Goal: Task Accomplishment & Management: Manage account settings

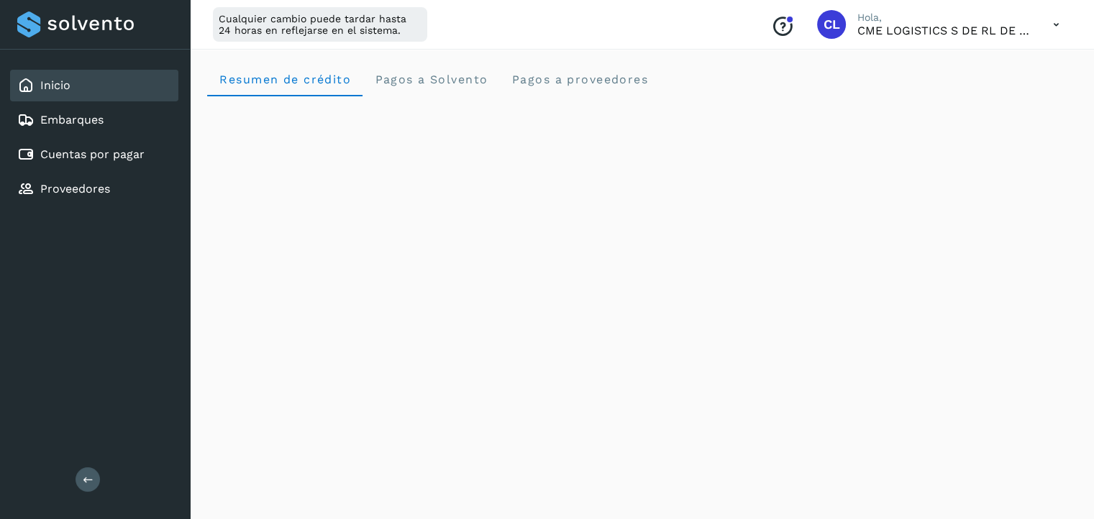
click at [43, 84] on link "Inicio" at bounding box center [55, 85] width 30 height 14
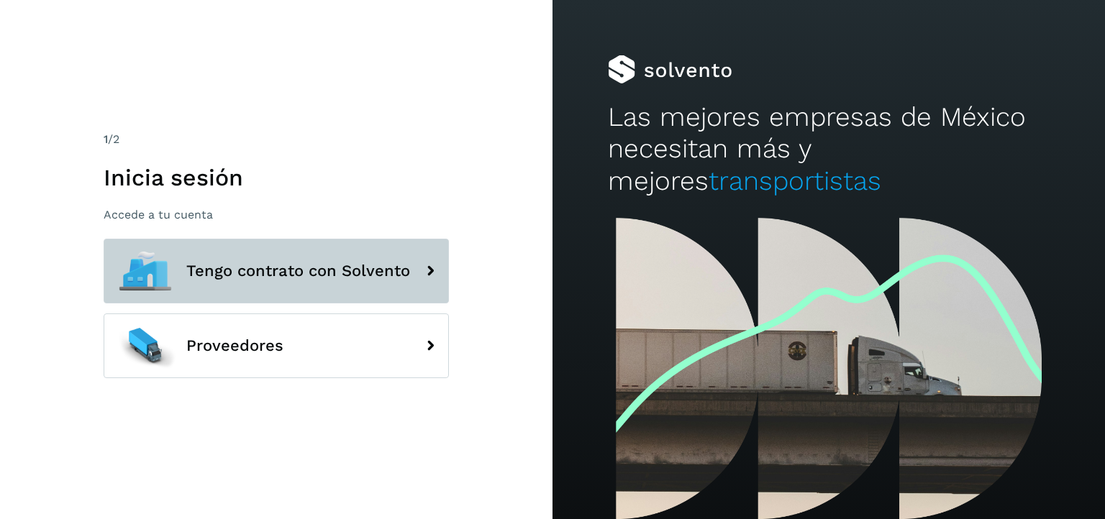
click at [335, 286] on button "Tengo contrato con Solvento" at bounding box center [276, 271] width 345 height 65
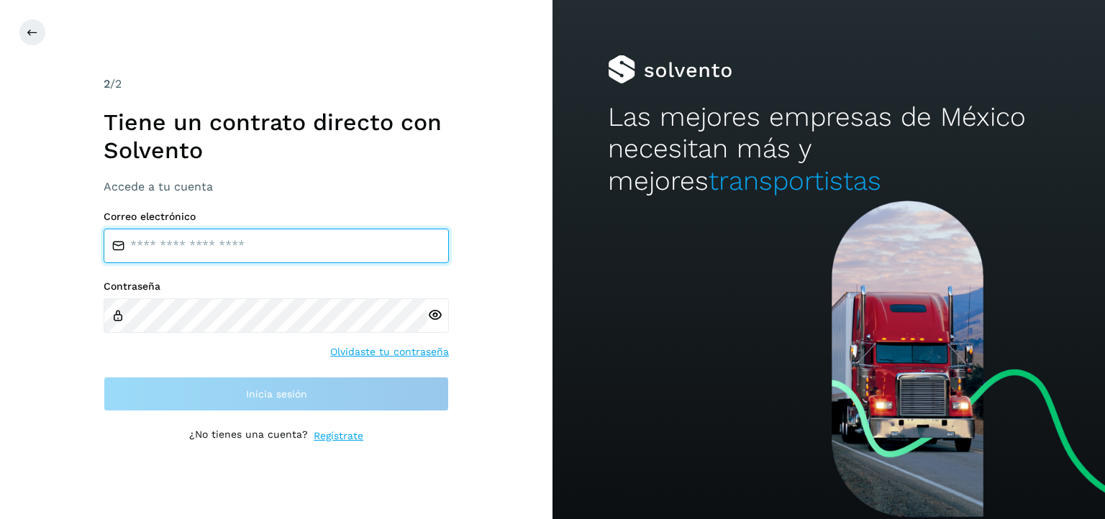
type input "**********"
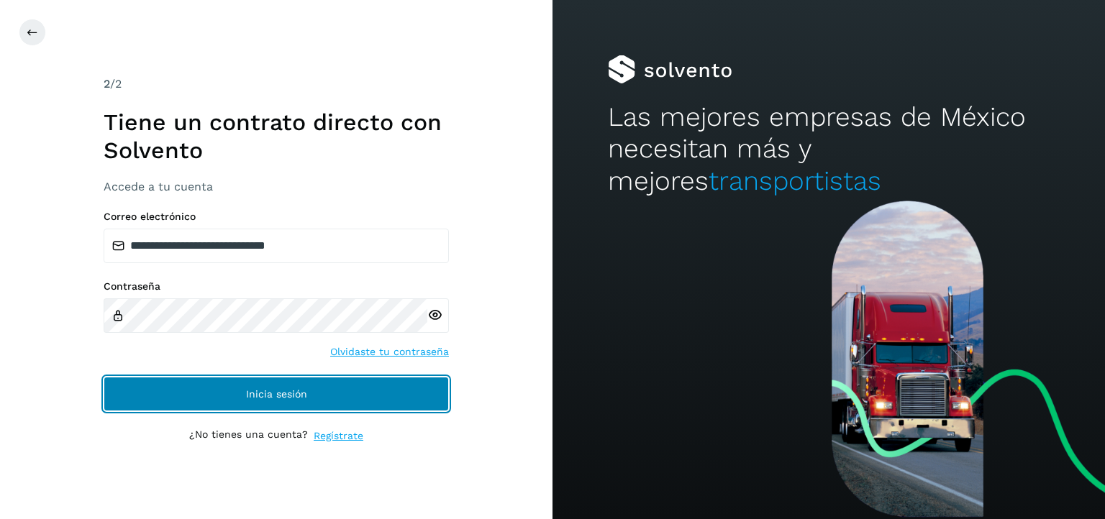
click at [347, 401] on button "Inicia sesión" at bounding box center [276, 394] width 345 height 35
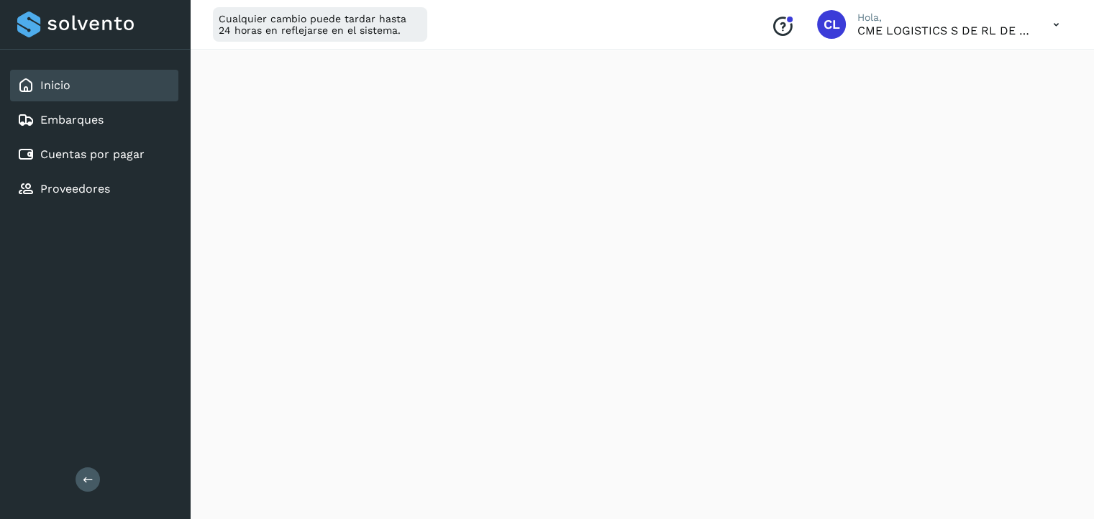
scroll to position [219, 0]
click at [109, 195] on div "Proveedores" at bounding box center [63, 189] width 93 height 17
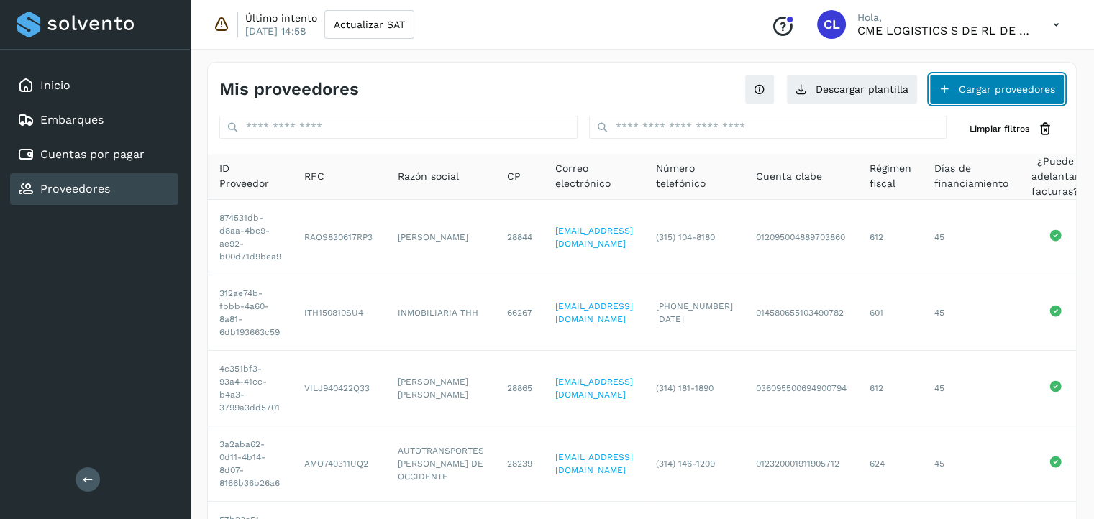
click at [1021, 83] on button "Cargar proveedores" at bounding box center [997, 89] width 135 height 30
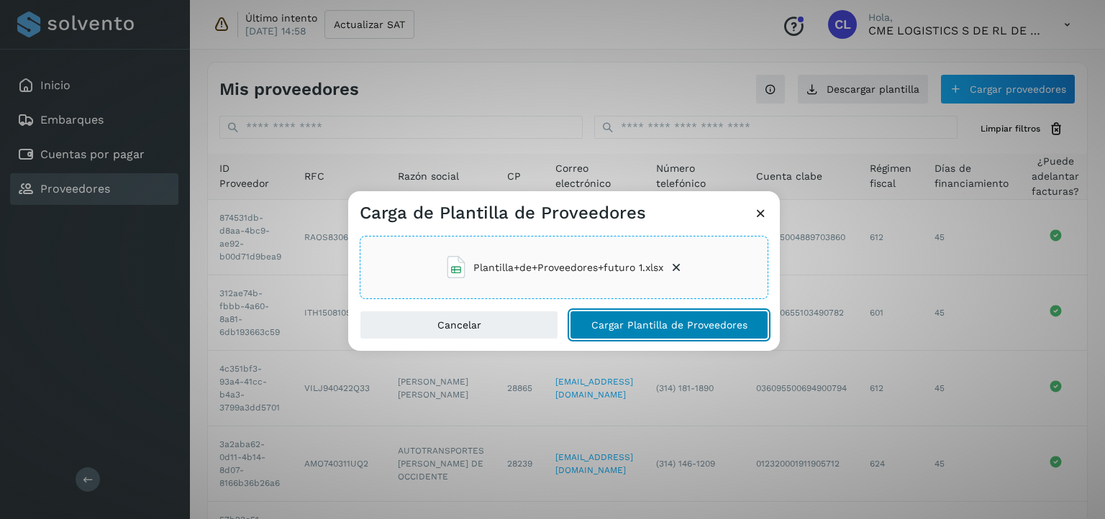
click at [612, 320] on span "Cargar Plantilla de Proveedores" at bounding box center [669, 325] width 156 height 10
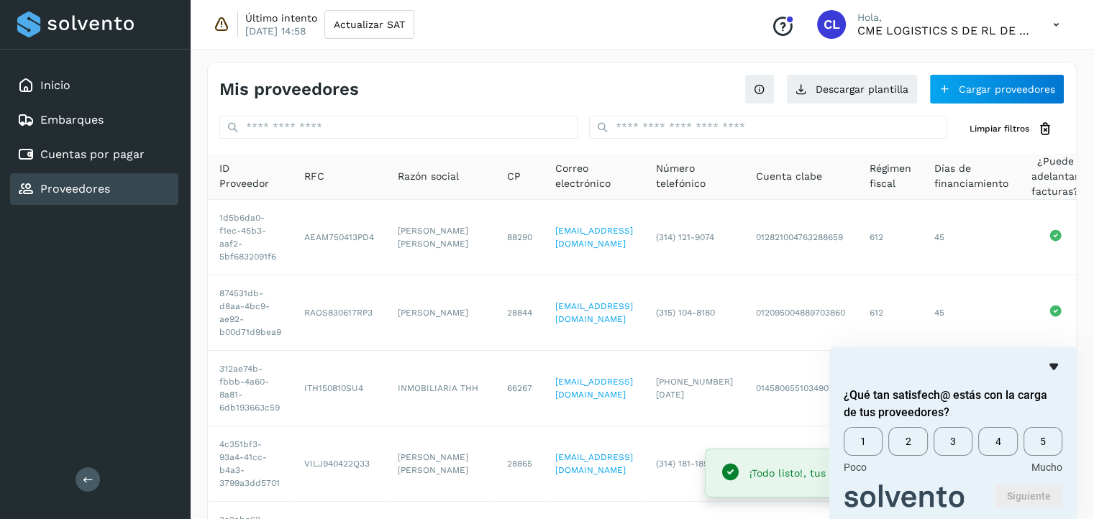
click at [1056, 369] on icon "Ocultar encuesta" at bounding box center [1053, 366] width 17 height 17
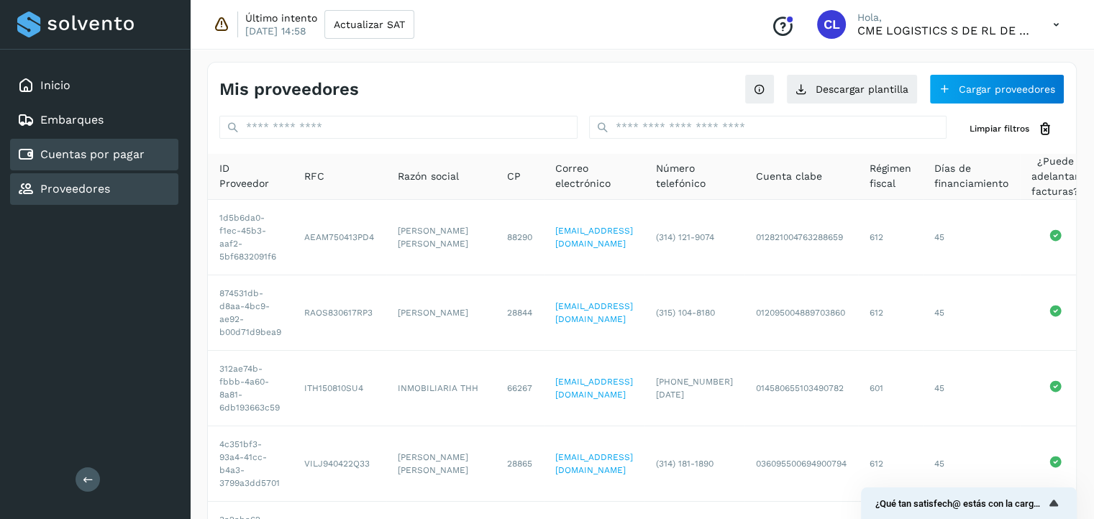
click at [110, 142] on div "Cuentas por pagar" at bounding box center [94, 155] width 168 height 32
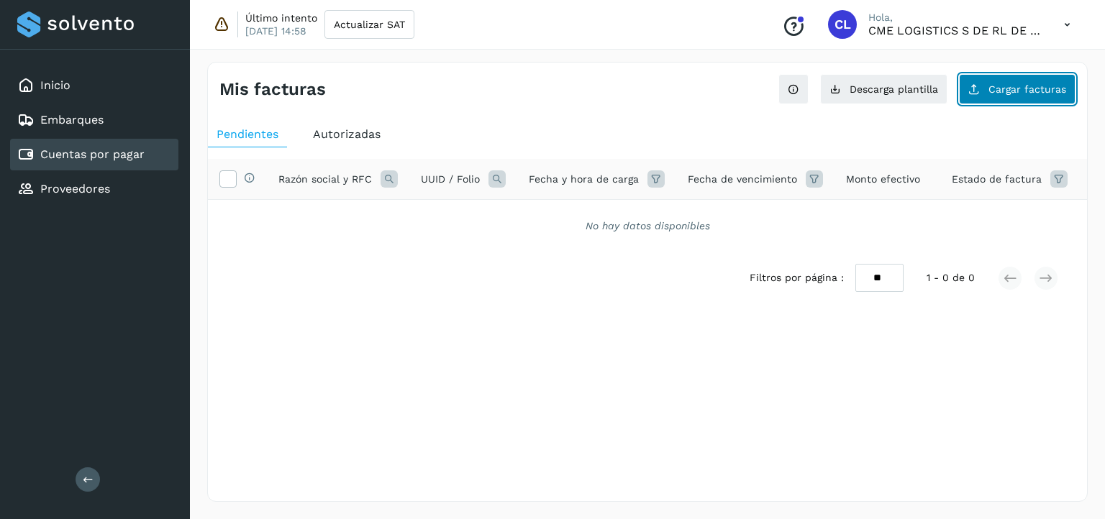
click at [1003, 87] on span "Cargar facturas" at bounding box center [1028, 89] width 78 height 10
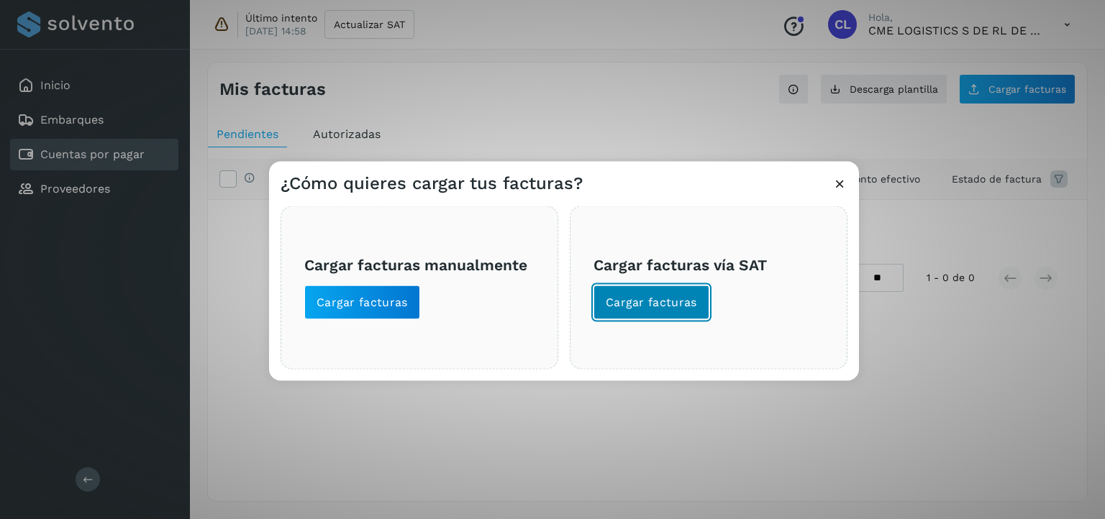
click at [670, 301] on span "Cargar facturas" at bounding box center [651, 303] width 91 height 16
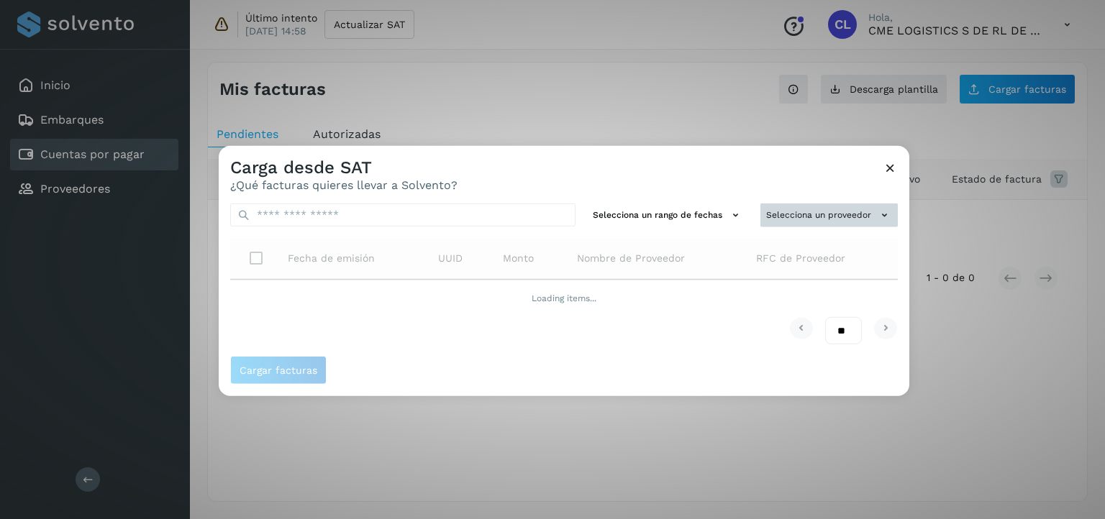
click at [813, 217] on button "Selecciona un proveedor" at bounding box center [828, 216] width 137 height 24
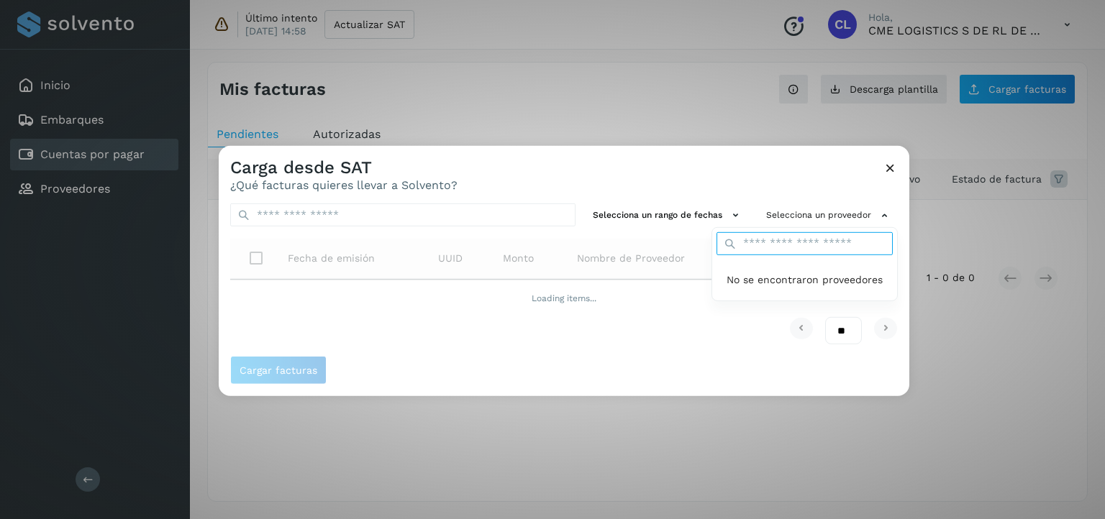
click at [817, 248] on input "text" at bounding box center [805, 243] width 176 height 23
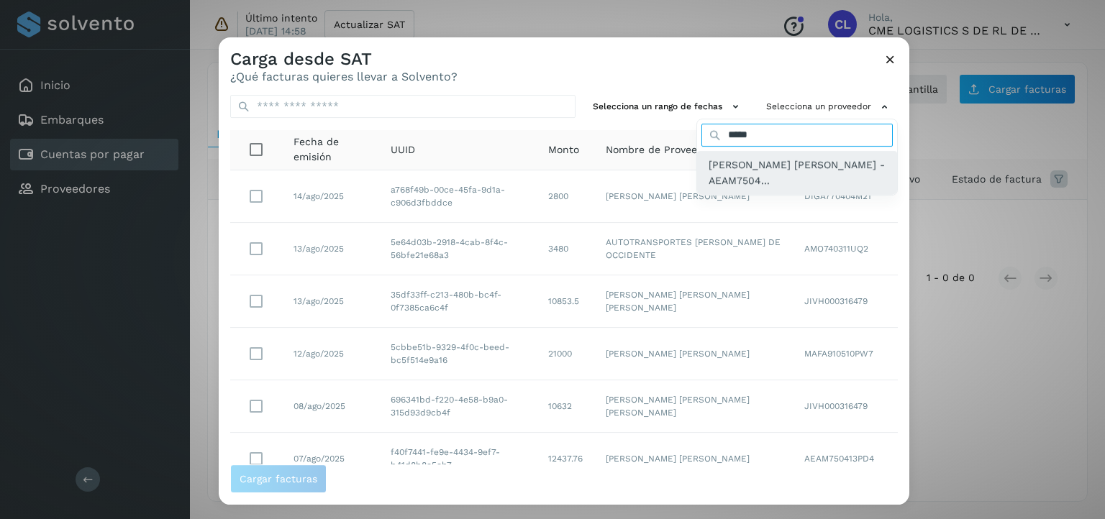
type input "*****"
click at [783, 162] on span "MARCO AURELIO ARREDONDO AVILA - AEAM7504..." at bounding box center [797, 173] width 177 height 32
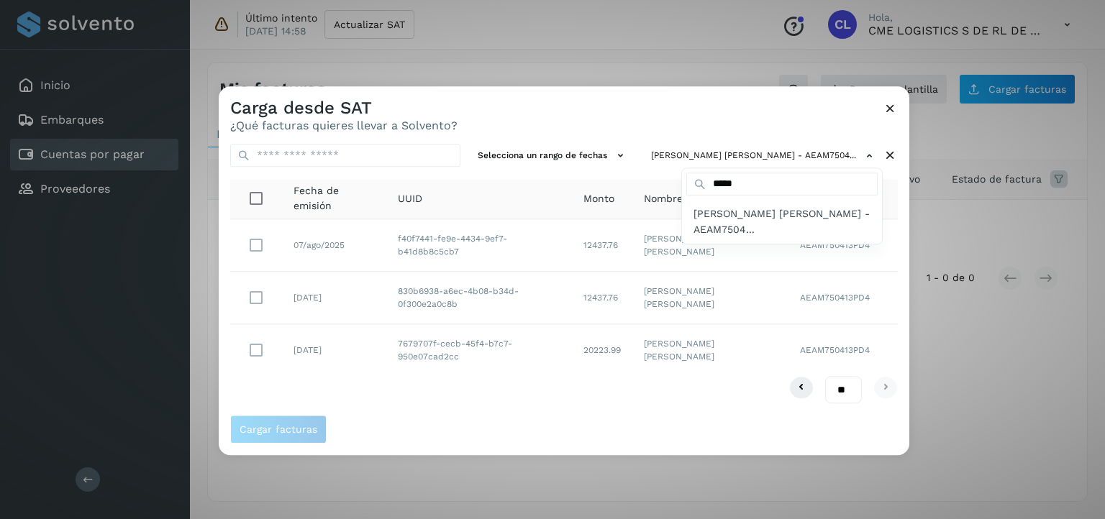
click at [255, 246] on div at bounding box center [771, 345] width 1105 height 519
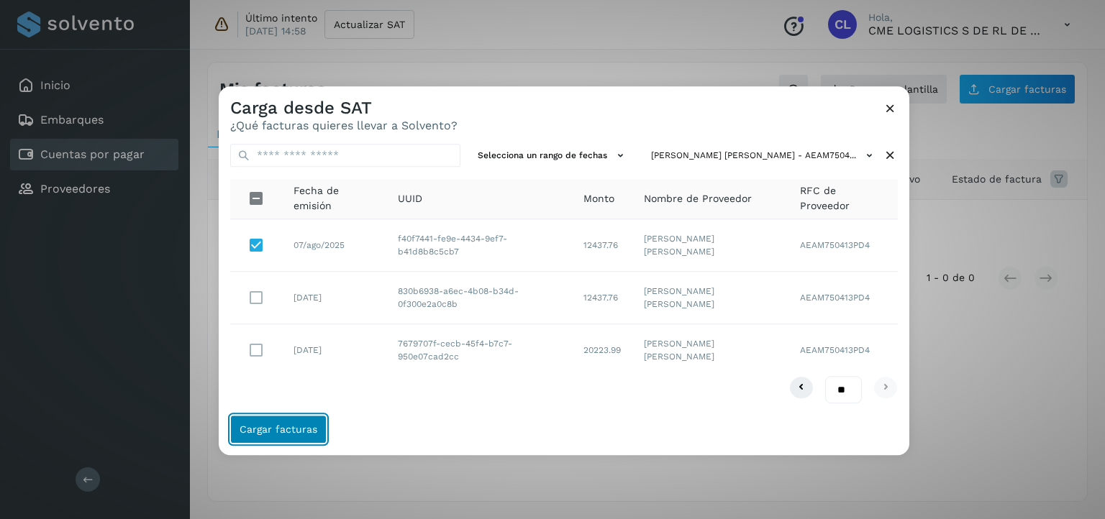
click at [291, 442] on button "Cargar facturas" at bounding box center [278, 430] width 96 height 29
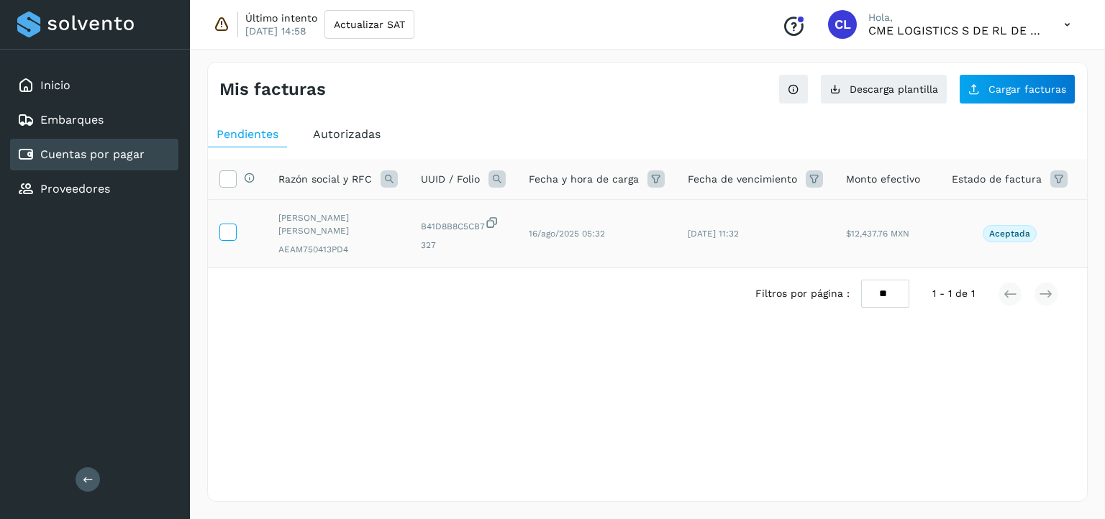
click at [227, 239] on span at bounding box center [227, 235] width 15 height 10
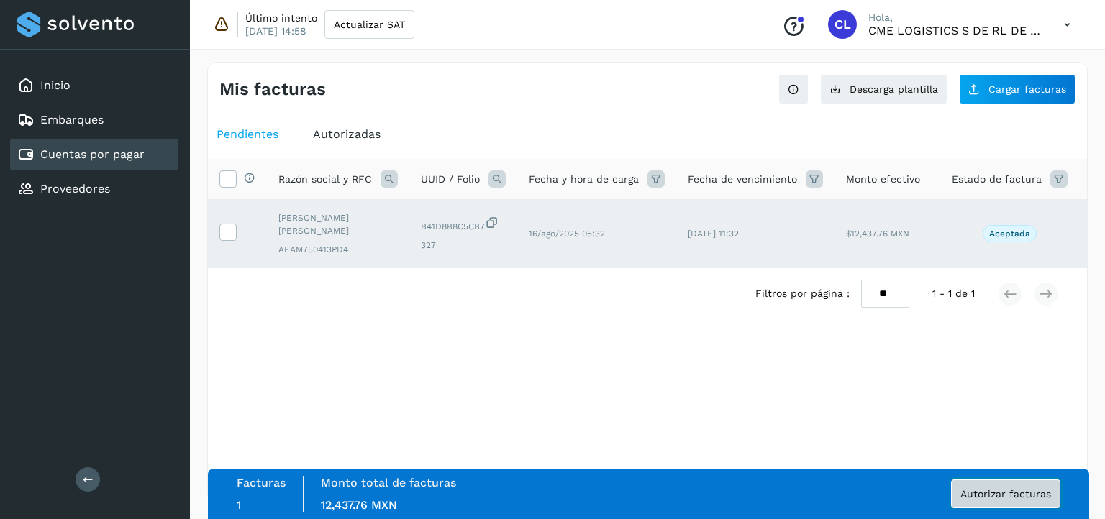
click at [990, 489] on span "Autorizar facturas" at bounding box center [1005, 494] width 91 height 10
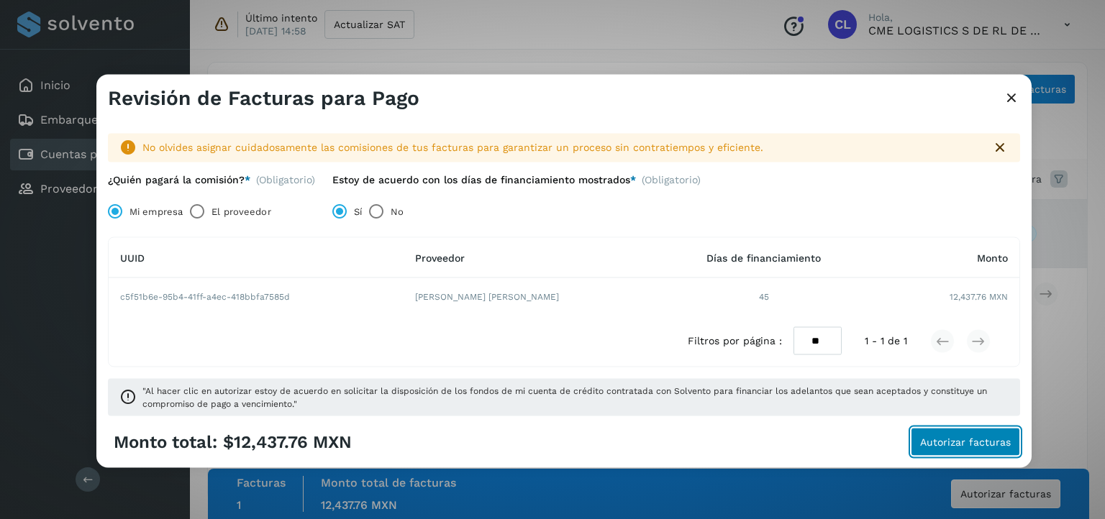
click at [973, 447] on button "Autorizar facturas" at bounding box center [965, 441] width 109 height 29
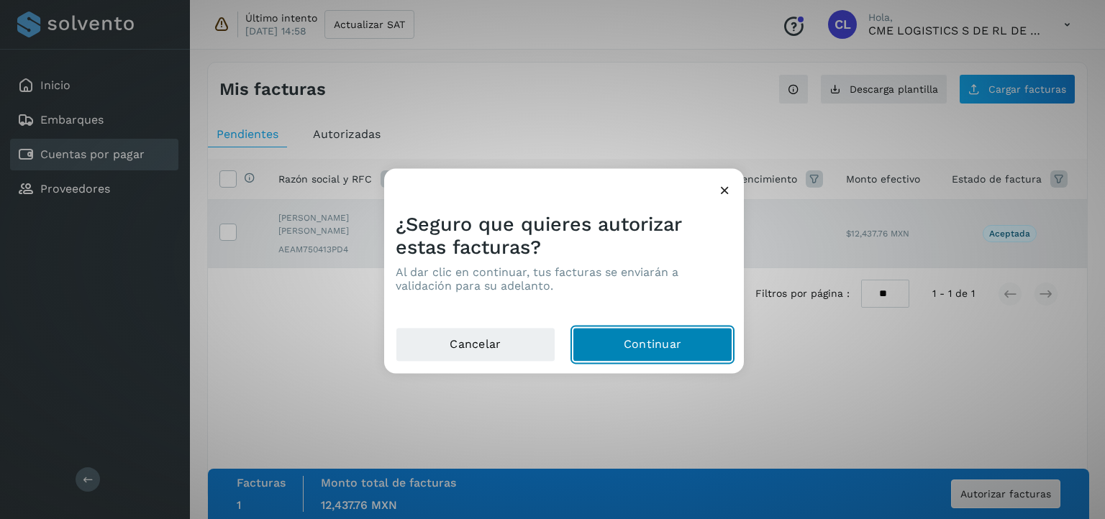
click at [659, 355] on button "Continuar" at bounding box center [653, 345] width 160 height 35
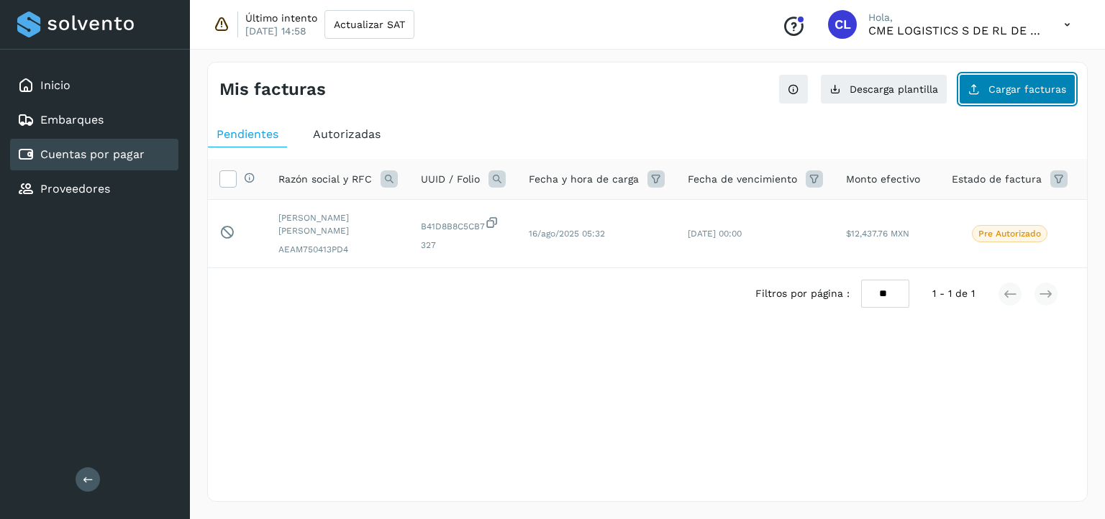
click at [1022, 103] on button "Cargar facturas" at bounding box center [1017, 89] width 117 height 30
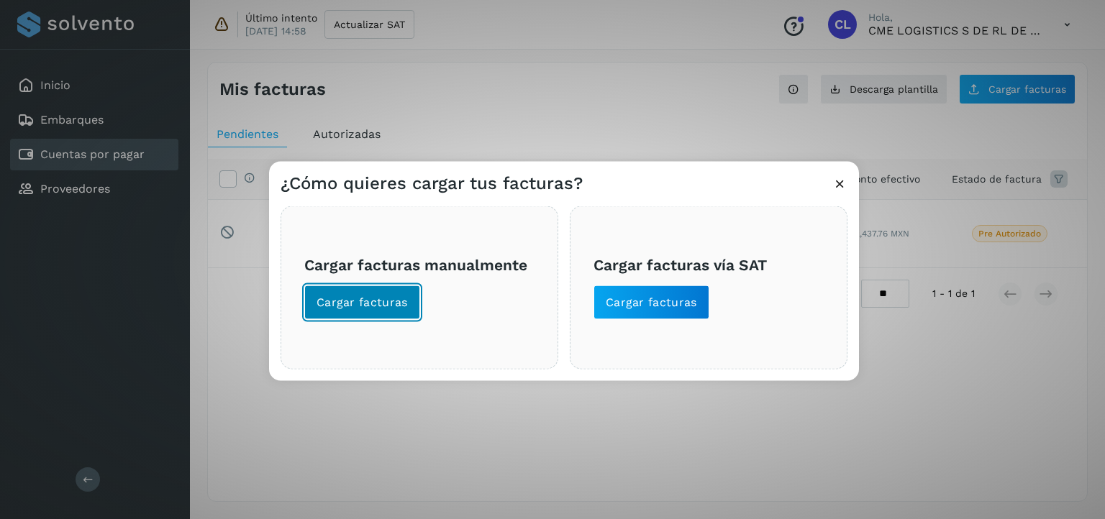
click at [413, 303] on button "Cargar facturas" at bounding box center [362, 303] width 116 height 35
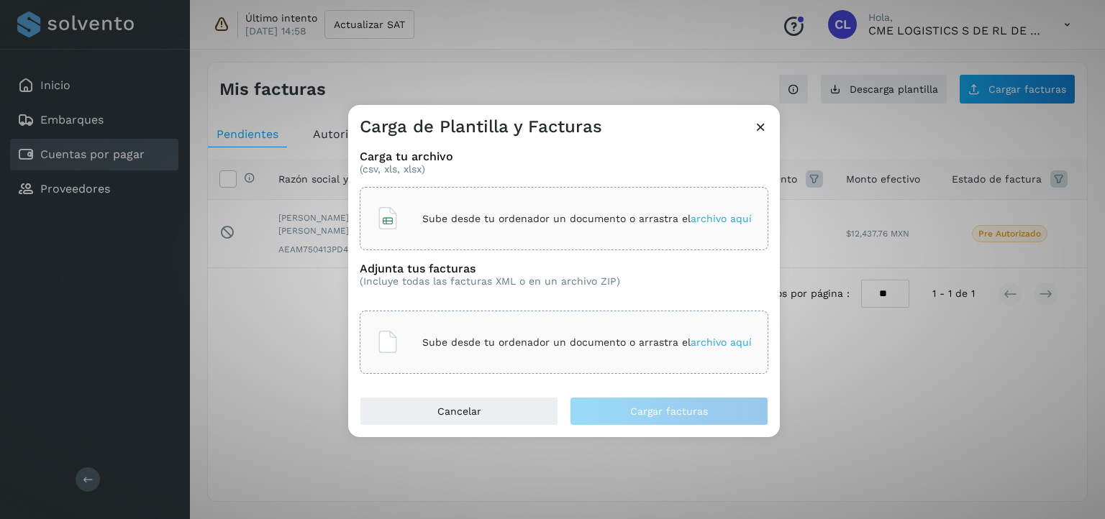
click at [763, 129] on icon at bounding box center [760, 126] width 15 height 15
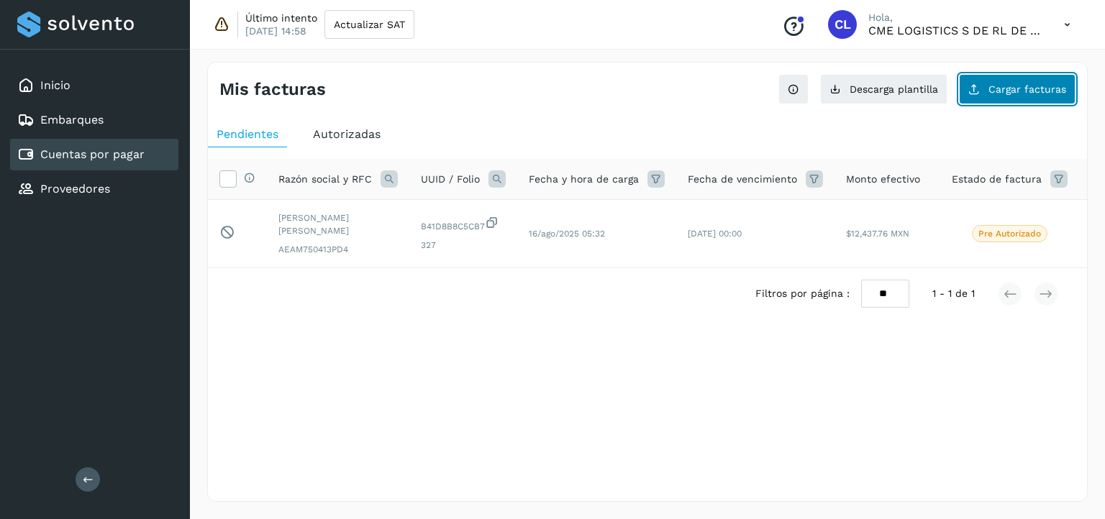
click at [976, 87] on icon at bounding box center [974, 89] width 12 height 12
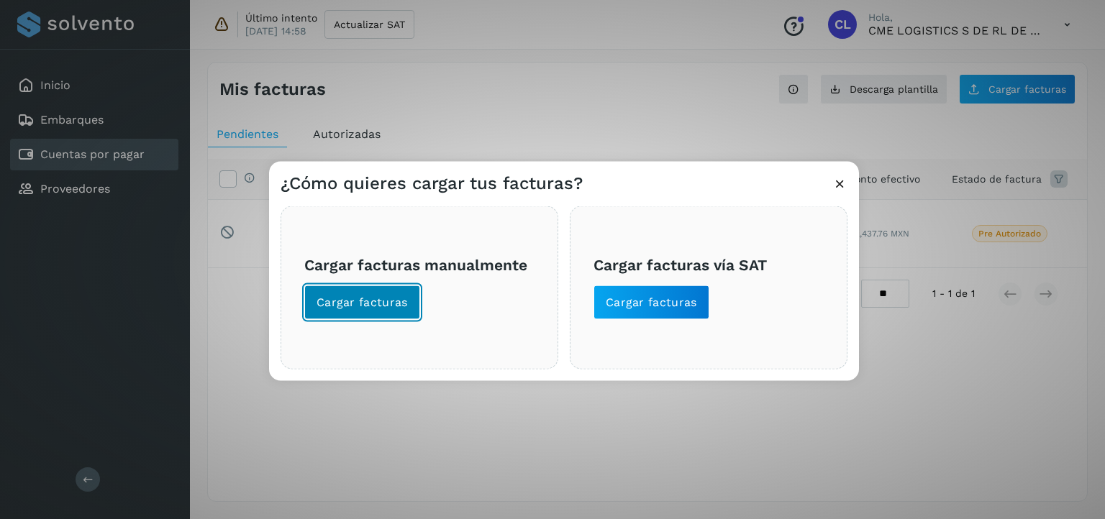
click at [398, 295] on span "Cargar facturas" at bounding box center [362, 303] width 91 height 16
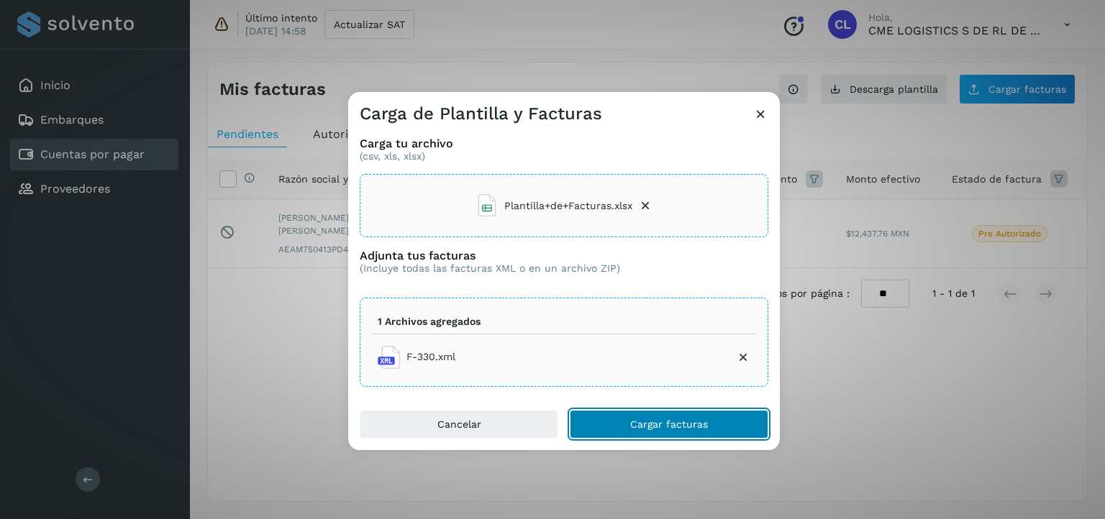
click at [631, 427] on span "Cargar facturas" at bounding box center [669, 424] width 78 height 10
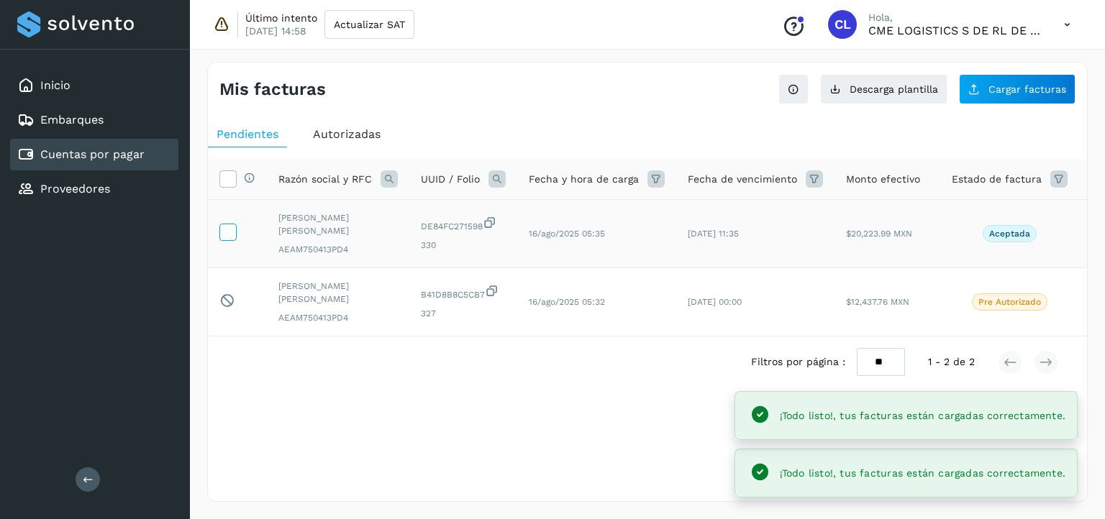
click at [224, 228] on icon at bounding box center [227, 231] width 15 height 15
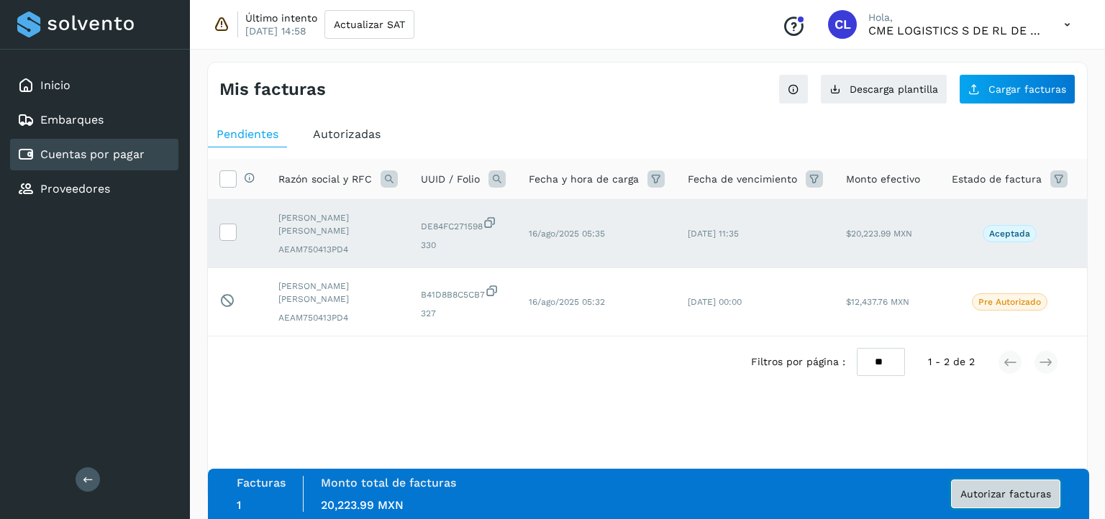
click at [1048, 493] on span "Autorizar facturas" at bounding box center [1005, 494] width 91 height 10
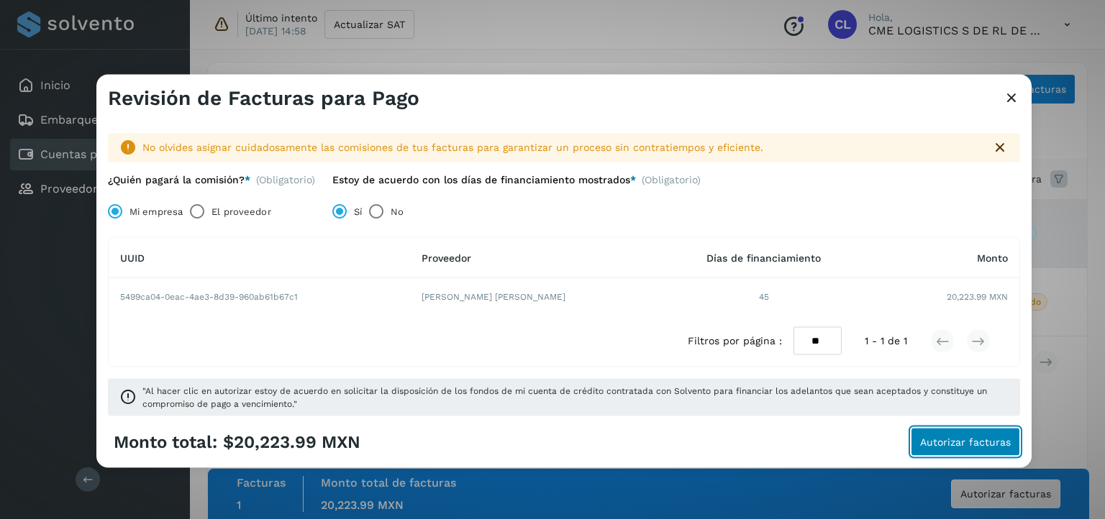
click at [970, 444] on span "Autorizar facturas" at bounding box center [965, 442] width 91 height 10
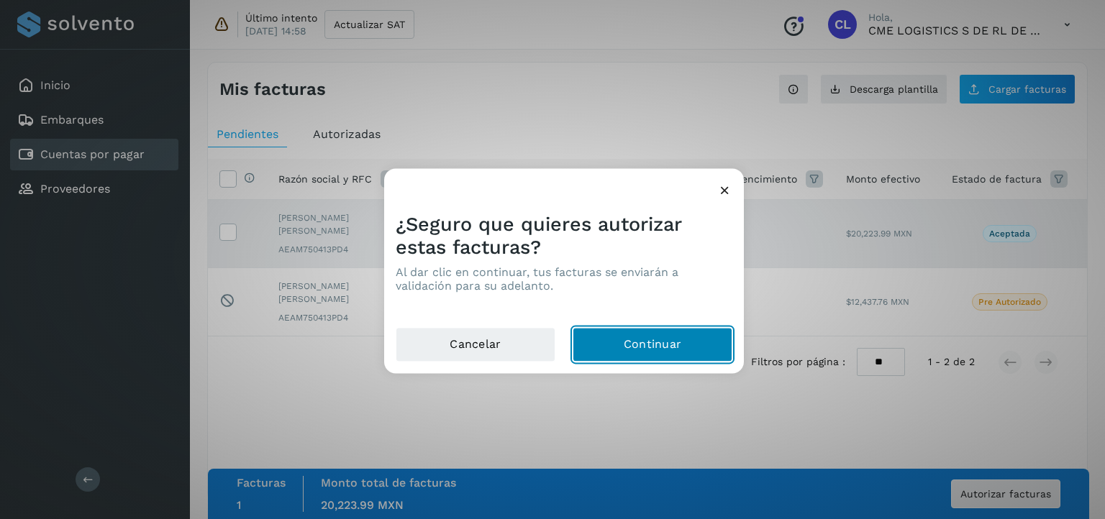
click at [656, 360] on button "Continuar" at bounding box center [653, 345] width 160 height 35
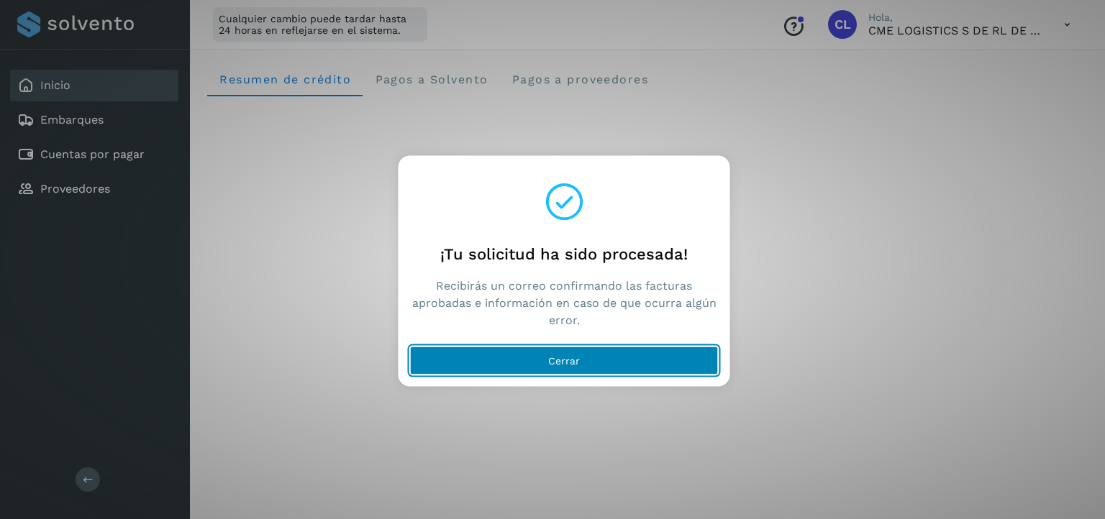
click at [596, 363] on button "Cerrar" at bounding box center [564, 361] width 309 height 29
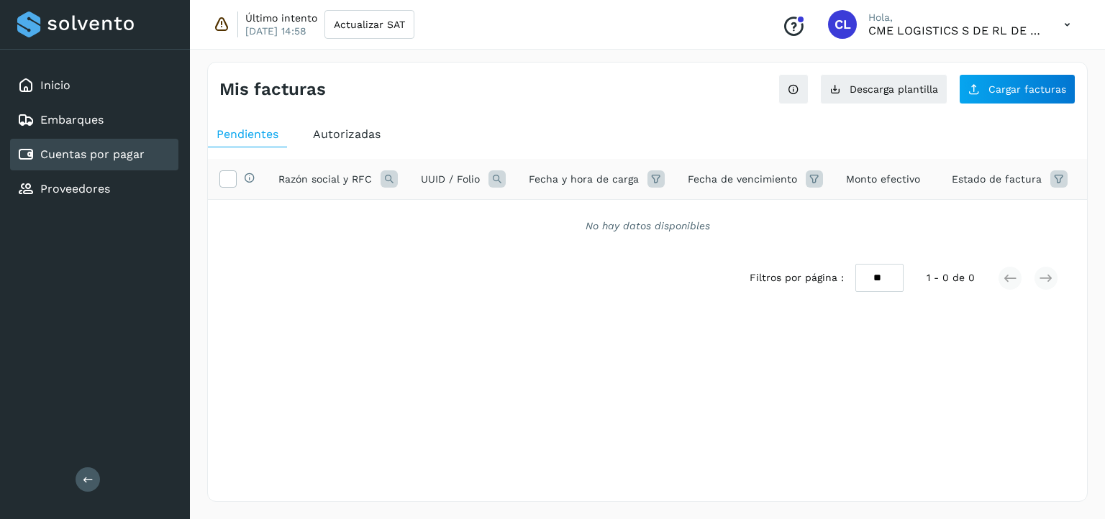
click at [346, 133] on span "Autorizadas" at bounding box center [347, 134] width 68 height 14
